Goal: Task Accomplishment & Management: Manage account settings

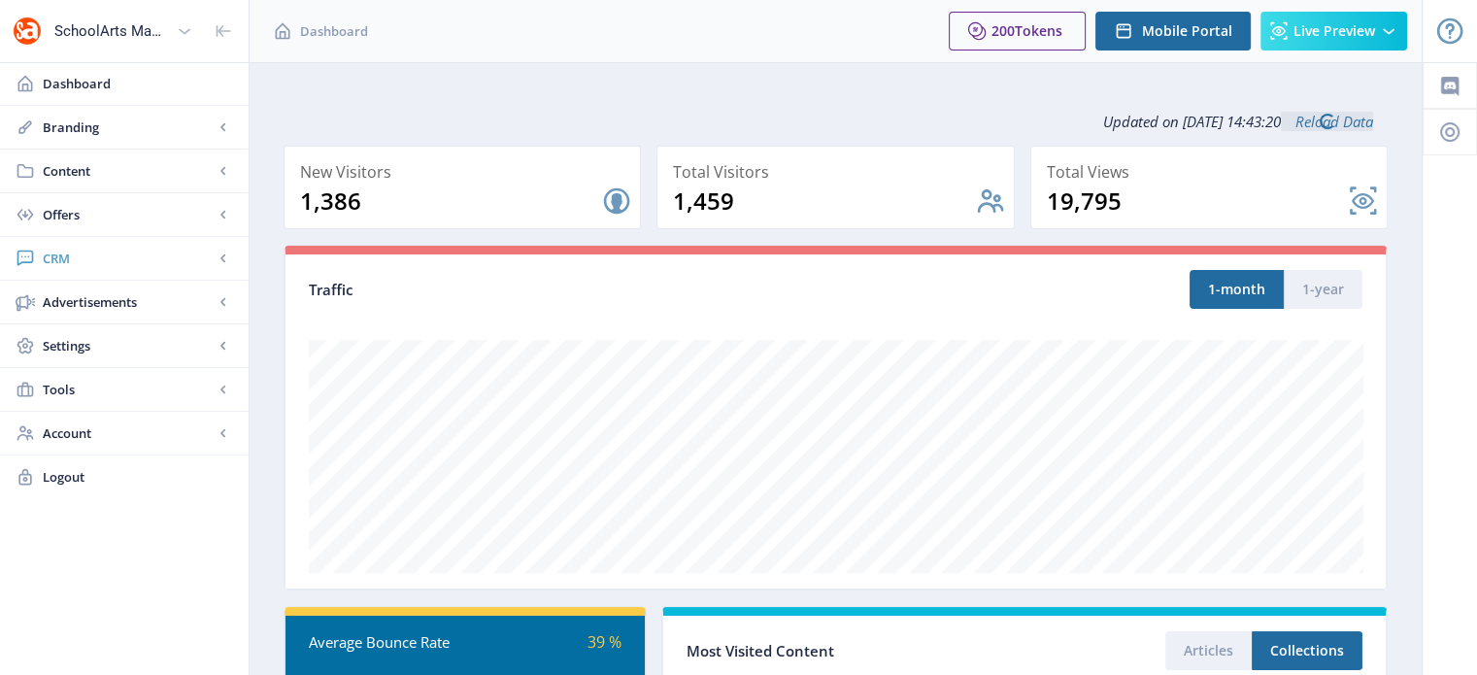
click at [54, 259] on span "CRM" at bounding box center [128, 258] width 171 height 19
click at [92, 302] on span "Readers" at bounding box center [145, 301] width 167 height 19
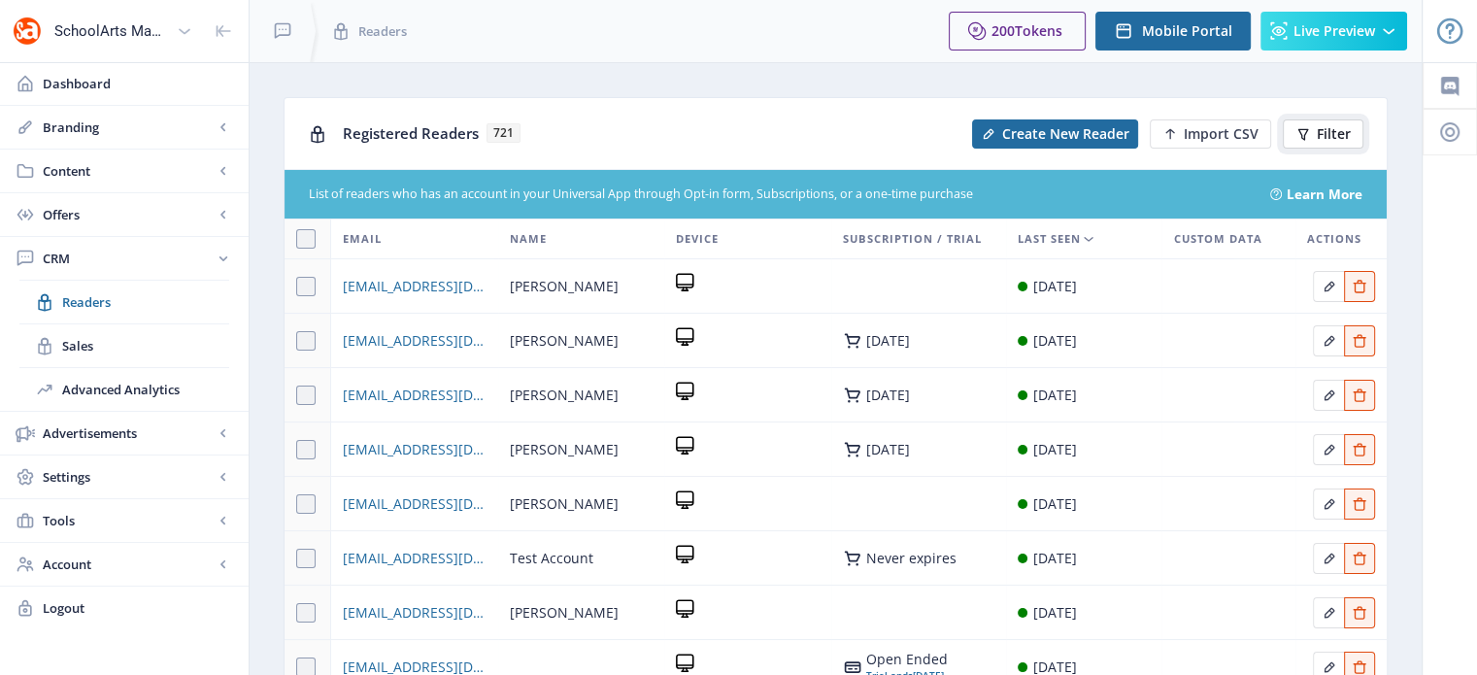
click at [1338, 135] on span "Filter" at bounding box center [1334, 134] width 34 height 16
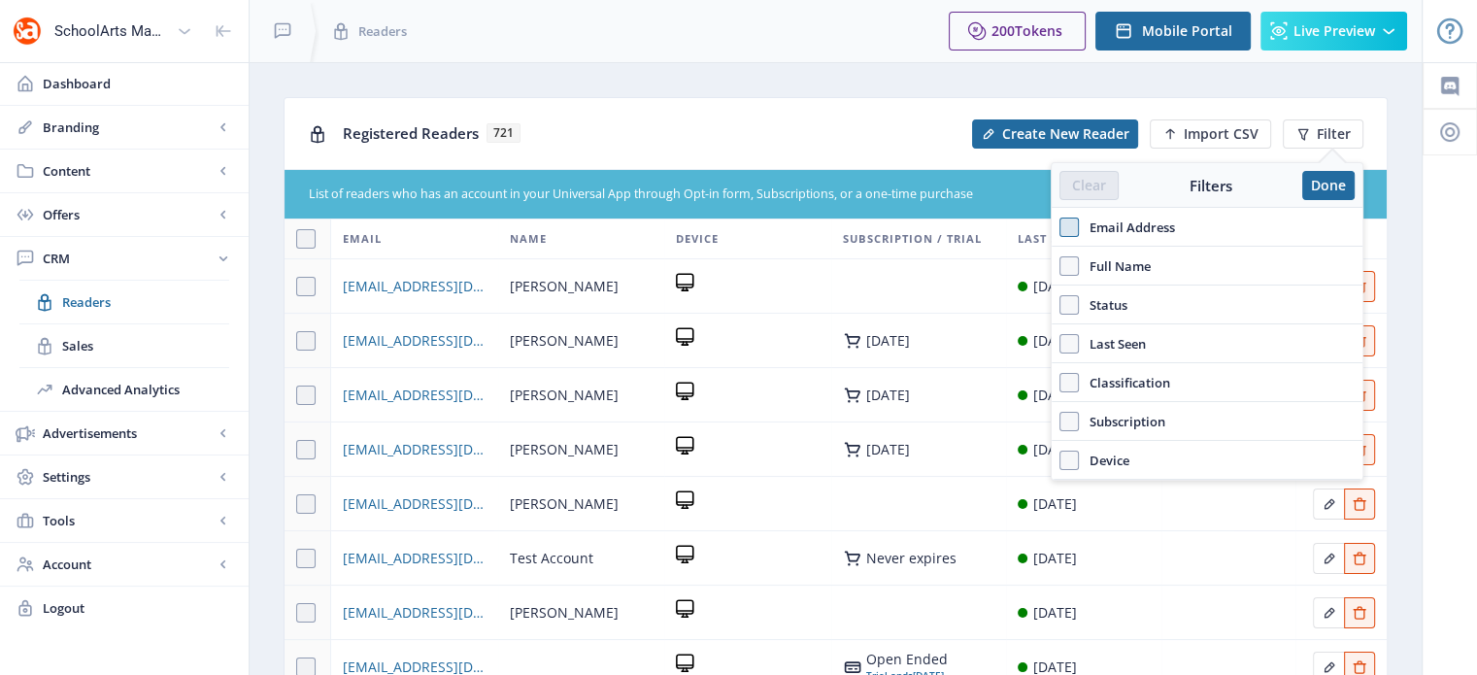
click at [1078, 218] on span at bounding box center [1068, 227] width 19 height 19
click at [1060, 227] on input "Email Address" at bounding box center [1059, 227] width 1 height 1
checkbox input "true"
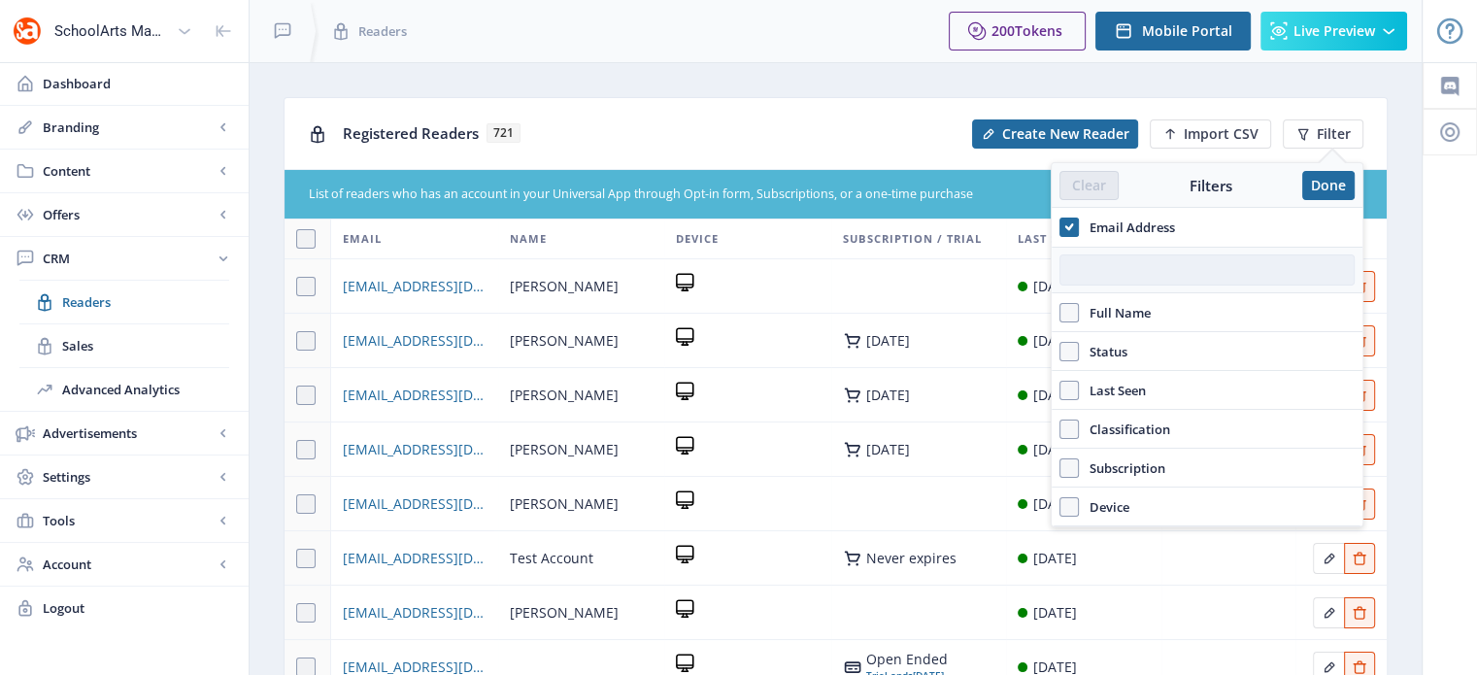
click at [1103, 268] on input "text" at bounding box center [1206, 269] width 295 height 31
paste input "[EMAIL_ADDRESS][DOMAIN_NAME]"
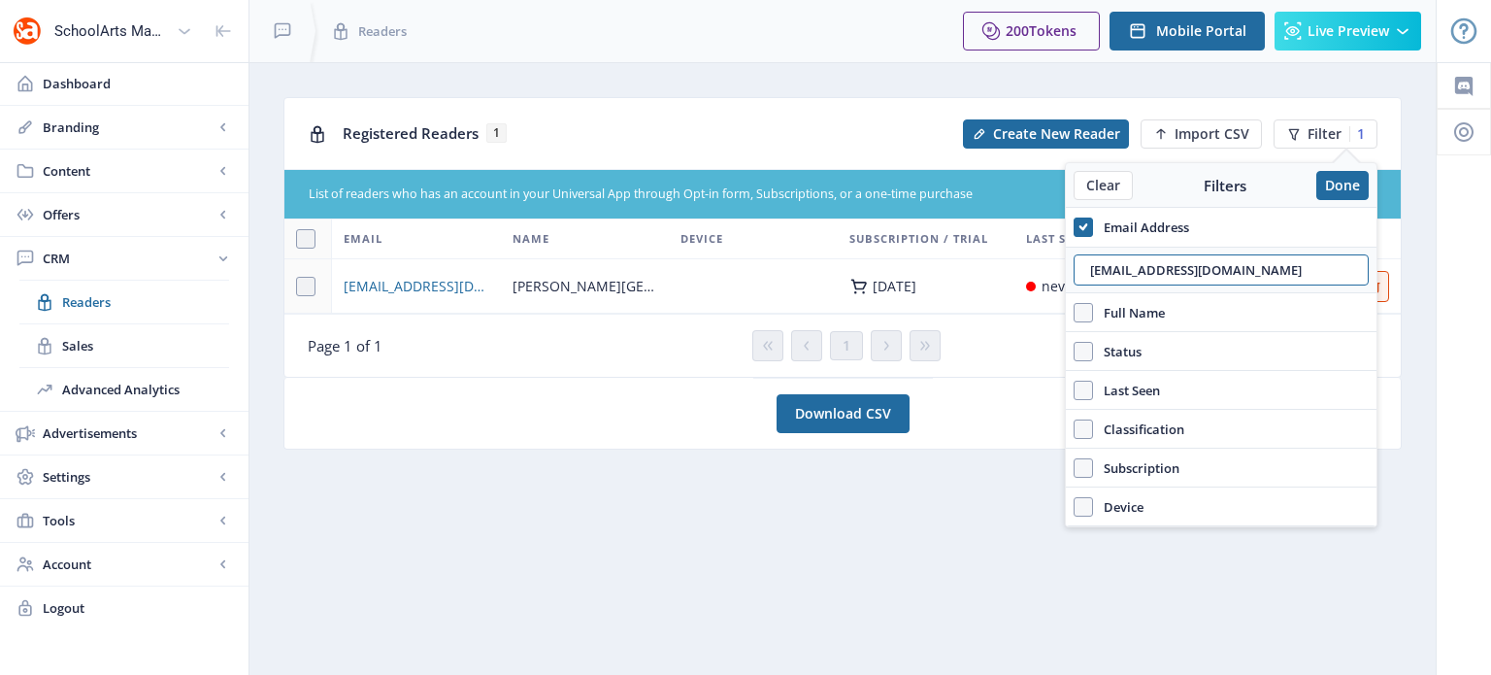
type input "[EMAIL_ADDRESS][DOMAIN_NAME]"
click at [1015, 373] on nb-card-footer "Page 1 of 1 1 Show 10 Records" at bounding box center [843, 345] width 1117 height 63
click at [608, 385] on nb-card "Download CSV" at bounding box center [843, 414] width 1119 height 72
click at [439, 282] on span "[EMAIL_ADDRESS][DOMAIN_NAME]" at bounding box center [417, 286] width 146 height 23
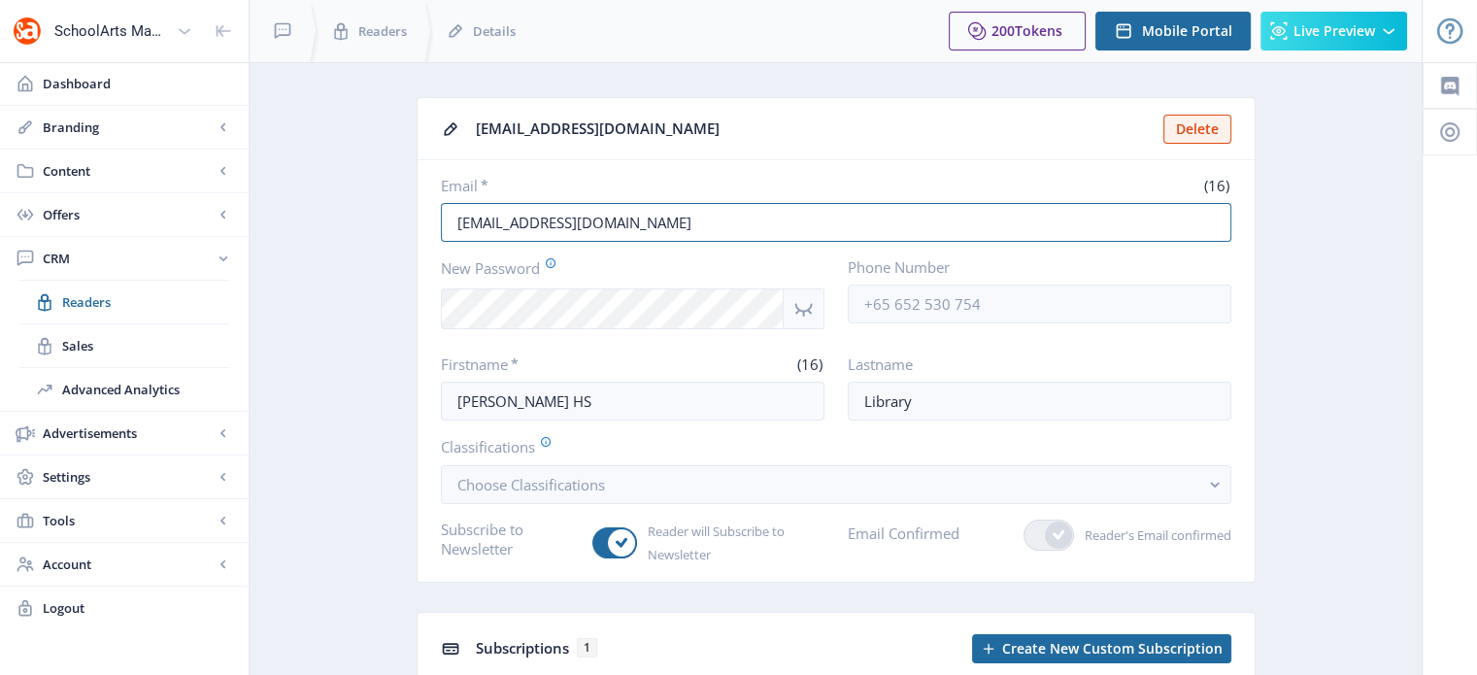
drag, startPoint x: 616, startPoint y: 221, endPoint x: 429, endPoint y: 240, distance: 187.3
click at [429, 240] on nb-card-body "Email * (16) [EMAIL_ADDRESS][DOMAIN_NAME] New Password Phone Number Firstname *…" at bounding box center [836, 370] width 837 height 421
click at [1340, 296] on app-crm-reader "[EMAIL_ADDRESS][DOMAIN_NAME] Delete Email * (16) [EMAIL_ADDRESS][DOMAIN_NAME] N…" at bounding box center [836, 484] width 1104 height 775
